Goal: Task Accomplishment & Management: Use online tool/utility

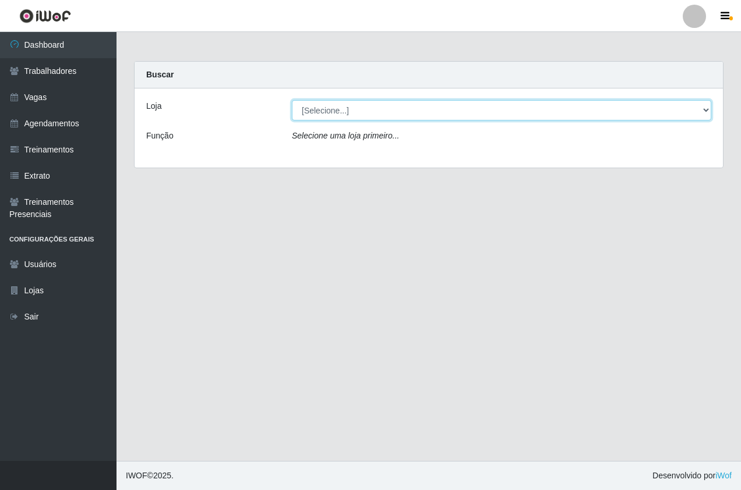
click at [375, 111] on select "[Selecione...] Pizza Nostra" at bounding box center [501, 110] width 419 height 20
select select "337"
click at [292, 100] on select "[Selecione...] Pizza Nostra" at bounding box center [501, 110] width 419 height 20
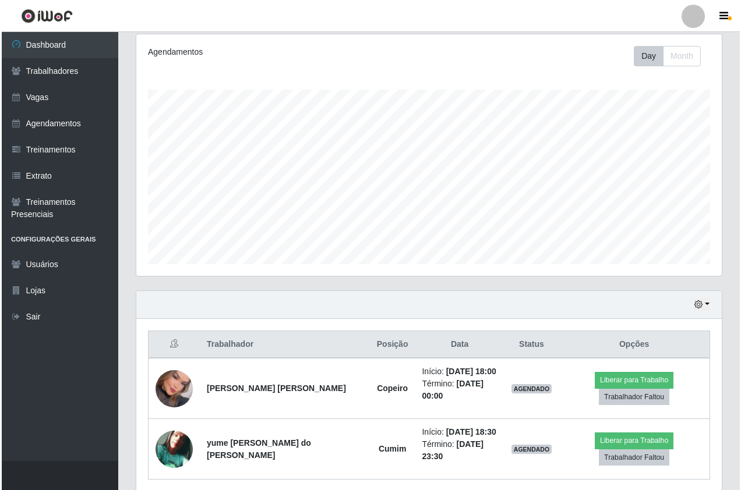
scroll to position [179, 0]
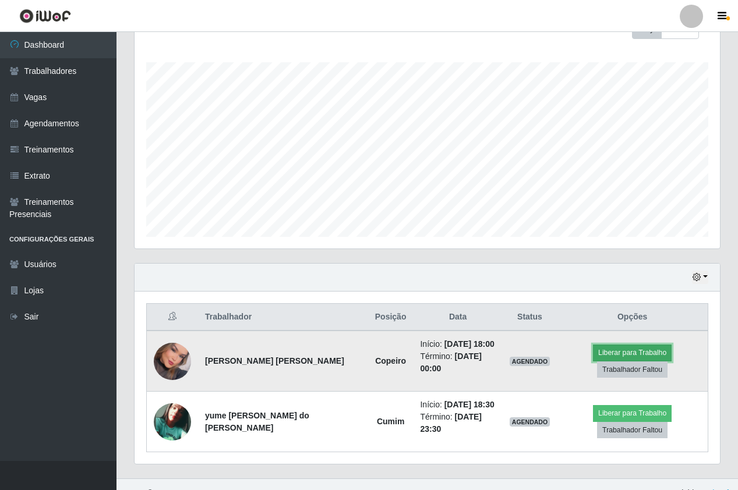
click at [601, 359] on button "Liberar para Trabalho" at bounding box center [632, 353] width 79 height 16
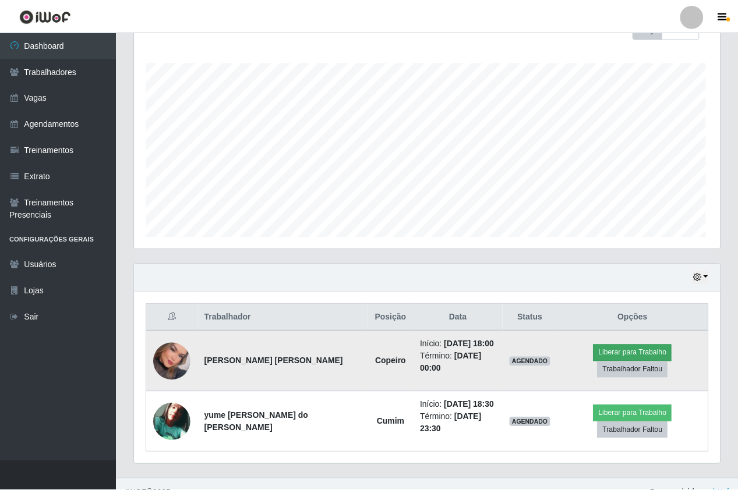
scroll to position [242, 580]
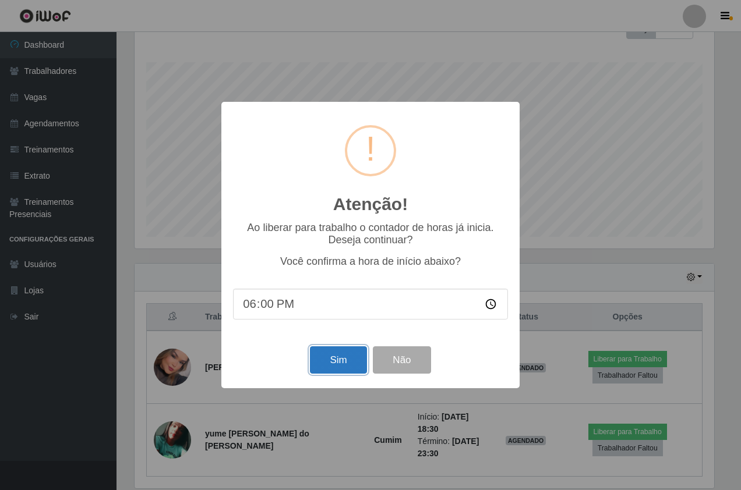
click at [352, 361] on button "Sim" at bounding box center [338, 360] width 56 height 27
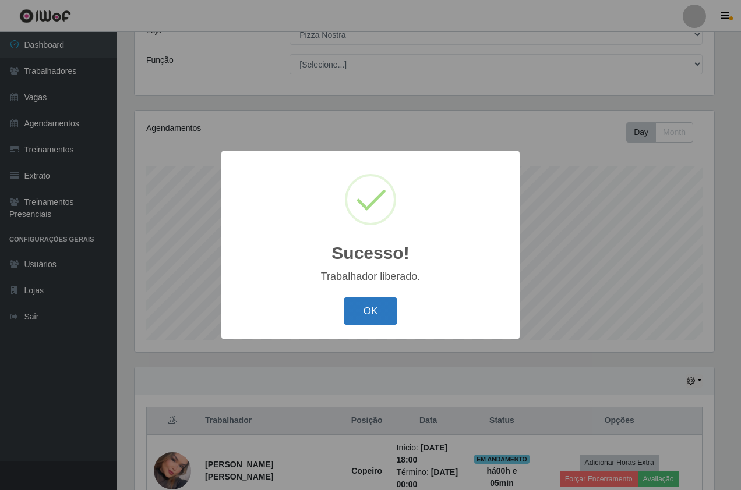
click at [354, 322] on button "OK" at bounding box center [371, 311] width 54 height 27
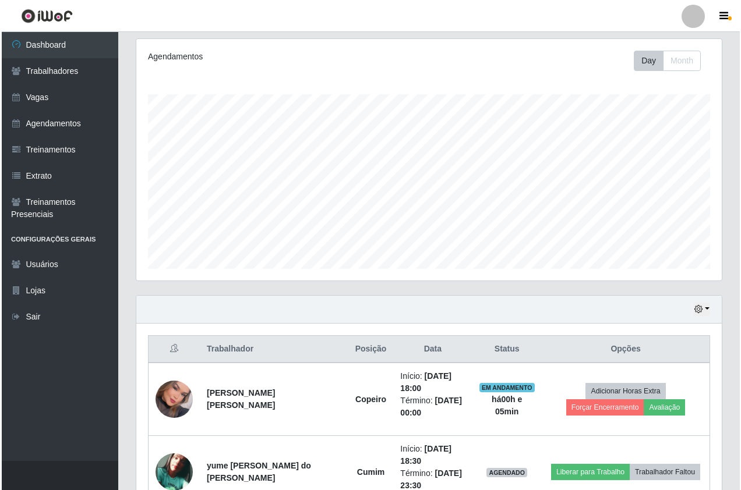
scroll to position [221, 0]
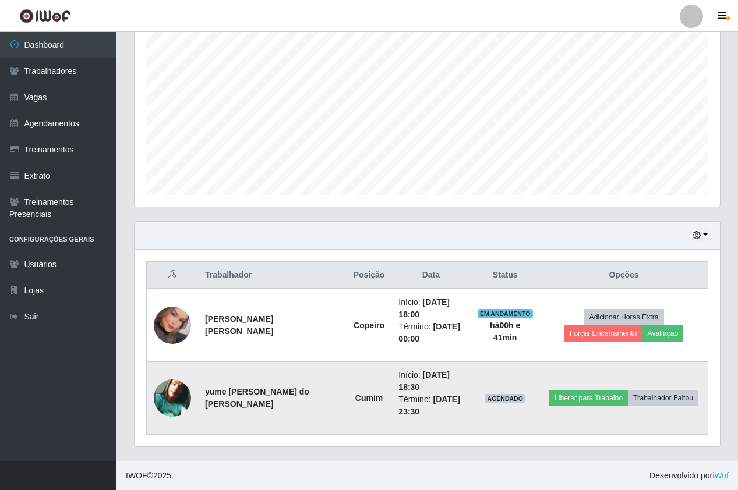
click at [553, 385] on td "Liberar para Trabalho Trabalhador Faltou" at bounding box center [624, 398] width 168 height 73
click at [561, 395] on button "Liberar para Trabalho" at bounding box center [588, 398] width 79 height 16
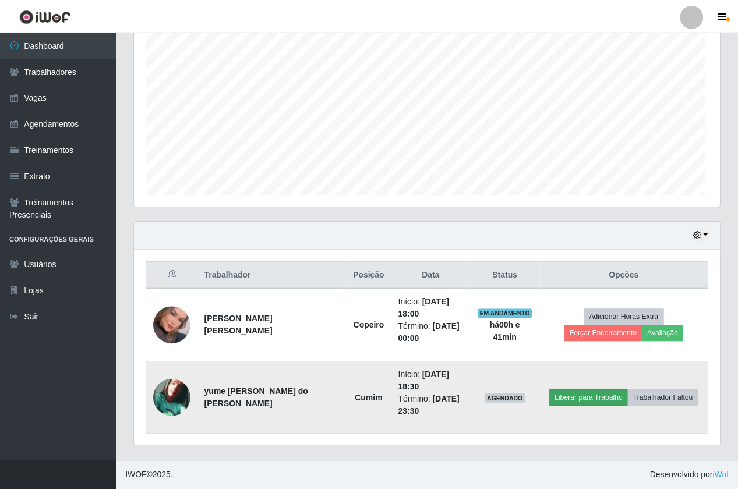
scroll to position [242, 580]
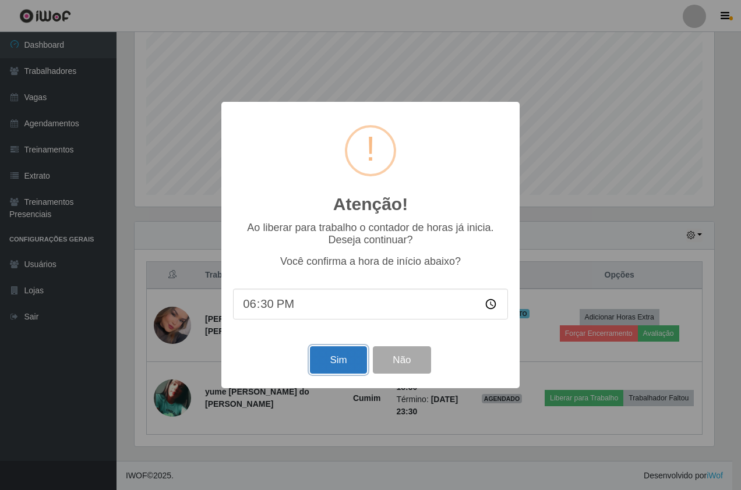
click at [319, 361] on button "Sim" at bounding box center [338, 360] width 56 height 27
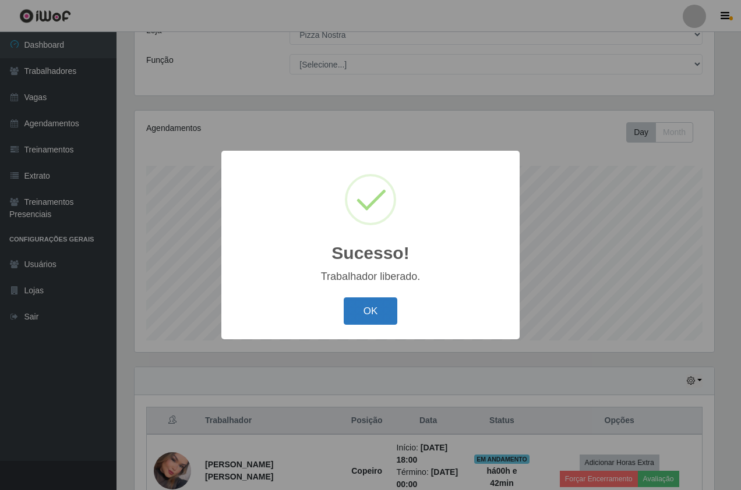
click at [359, 323] on button "OK" at bounding box center [371, 311] width 54 height 27
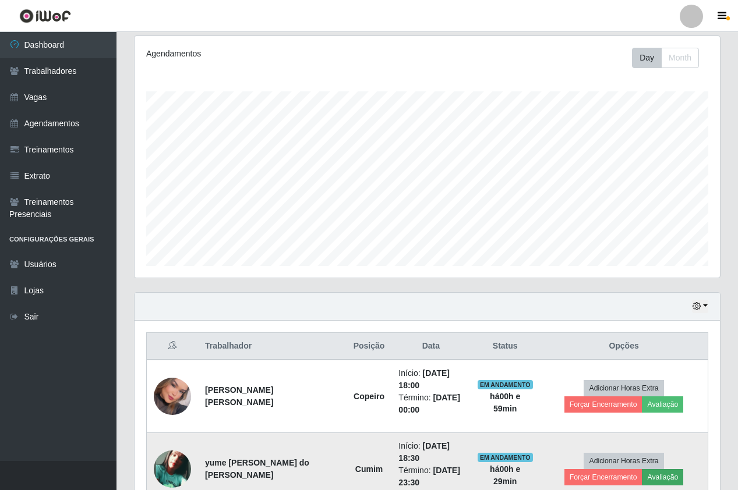
scroll to position [221, 0]
